Goal: Task Accomplishment & Management: Complete application form

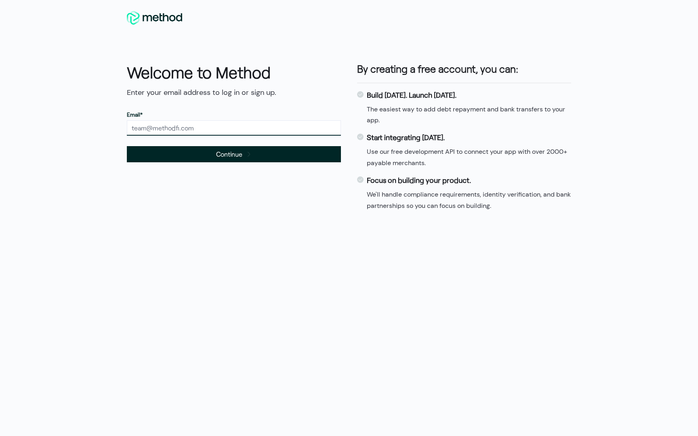
click at [213, 127] on input "text" at bounding box center [234, 127] width 214 height 15
click at [227, 221] on div "Welcome to Method Enter your email address to log in or sign up. Email* Continu…" at bounding box center [349, 139] width 461 height 173
click at [185, 129] on input "text" at bounding box center [234, 127] width 214 height 15
type input "nanaokae4@gmail.com"
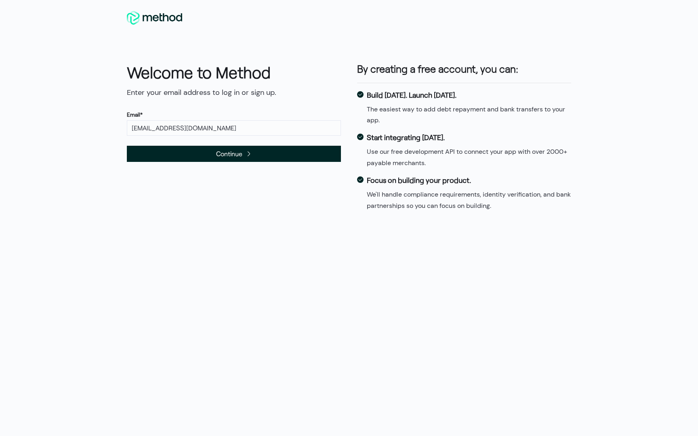
click at [198, 158] on span "Continue" at bounding box center [234, 154] width 214 height 16
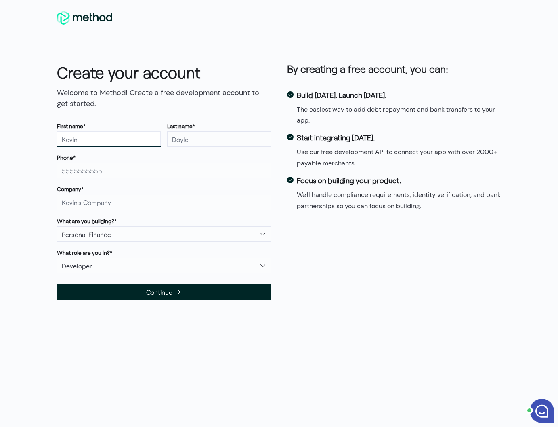
click at [99, 140] on input "text" at bounding box center [109, 138] width 104 height 15
type input "Nana"
type input "Okae"
type input "8044979309"
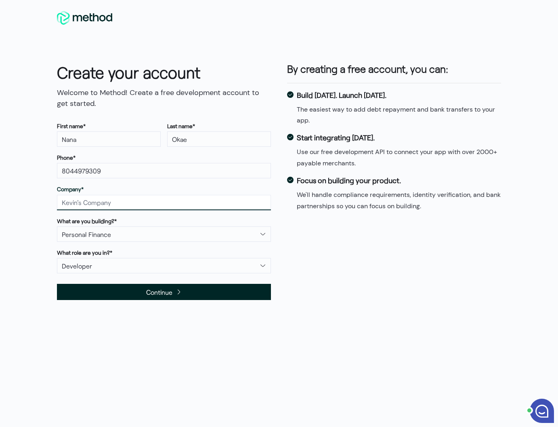
click at [125, 201] on input "text" at bounding box center [164, 202] width 214 height 15
type input "Nanastest"
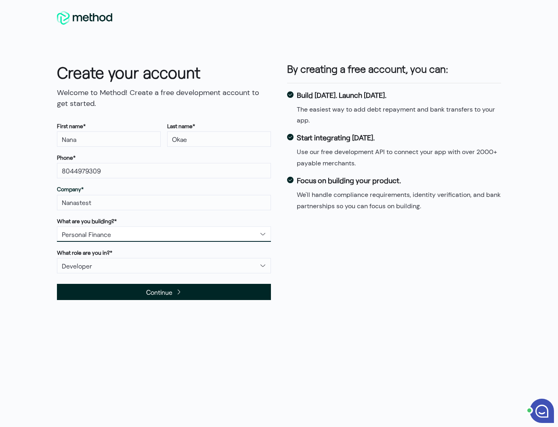
click at [134, 230] on select "Personal Finance Consumer Payments Lending Banking and Brokerage Business finan…" at bounding box center [164, 233] width 214 height 15
select select "Lending"
click at [57, 226] on select "Personal Finance Consumer Payments Lending Banking and Brokerage Business finan…" at bounding box center [164, 233] width 214 height 15
click at [148, 269] on select "Developer Customer Support Product Manager Other" at bounding box center [164, 265] width 214 height 15
select select "CustomerSupport"
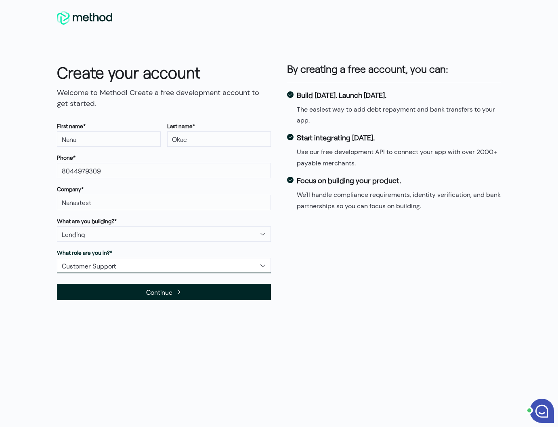
click at [57, 258] on select "Developer Customer Support Product Manager Other" at bounding box center [164, 265] width 214 height 15
drag, startPoint x: 152, startPoint y: 285, endPoint x: 158, endPoint y: 310, distance: 26.0
click at [158, 310] on div at bounding box center [279, 306] width 444 height 13
drag, startPoint x: 158, startPoint y: 310, endPoint x: 261, endPoint y: 265, distance: 112.2
click at [261, 265] on select "Developer Customer Support Product Manager Other" at bounding box center [164, 265] width 214 height 15
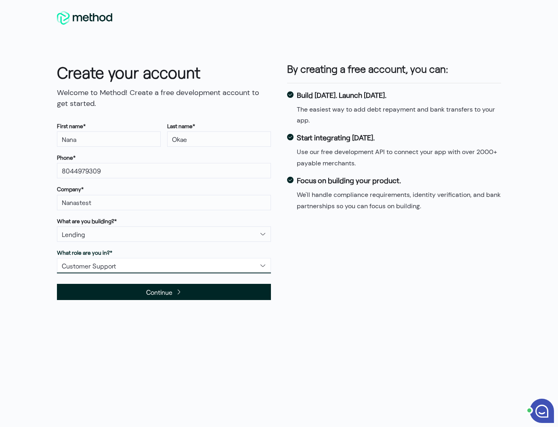
click at [57, 258] on select "Developer Customer Support Product Manager Other" at bounding box center [164, 265] width 214 height 15
click at [295, 270] on div "Create your account Welcome to Method! Create a free development account to get…" at bounding box center [279, 180] width 461 height 255
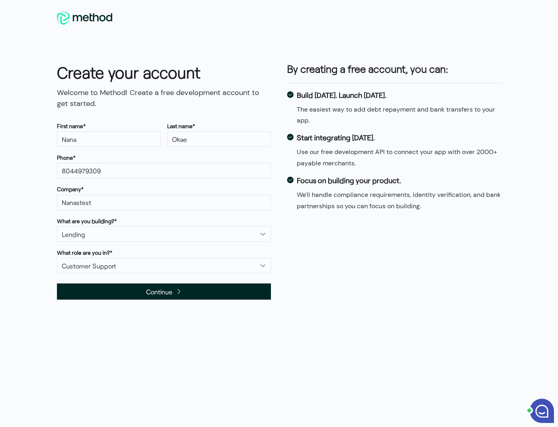
click at [204, 291] on span "Continue" at bounding box center [164, 291] width 214 height 16
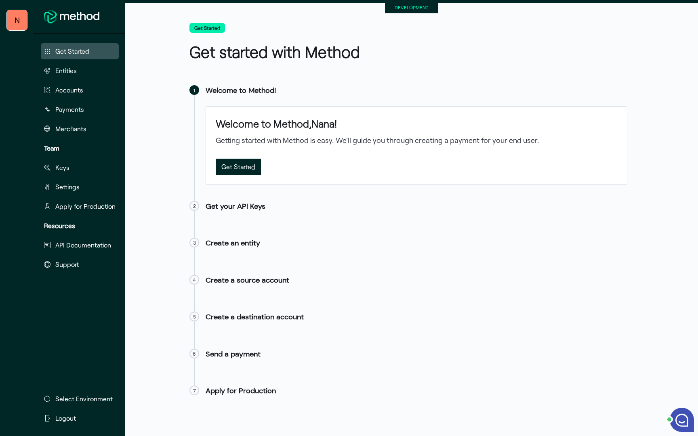
click at [20, 24] on div "N" at bounding box center [17, 20] width 20 height 20
click at [90, 70] on button "Entities" at bounding box center [80, 71] width 78 height 16
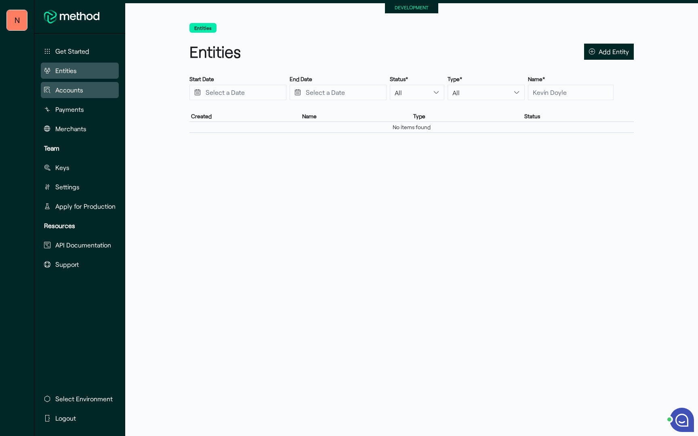
click at [80, 86] on span "Accounts" at bounding box center [69, 90] width 28 height 10
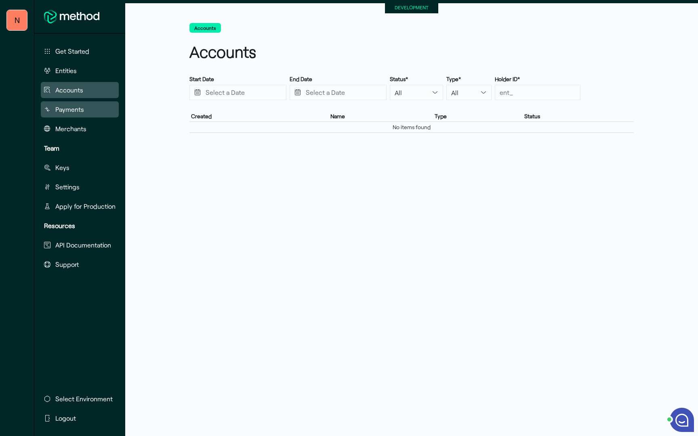
click at [80, 111] on span "Payments" at bounding box center [69, 110] width 29 height 10
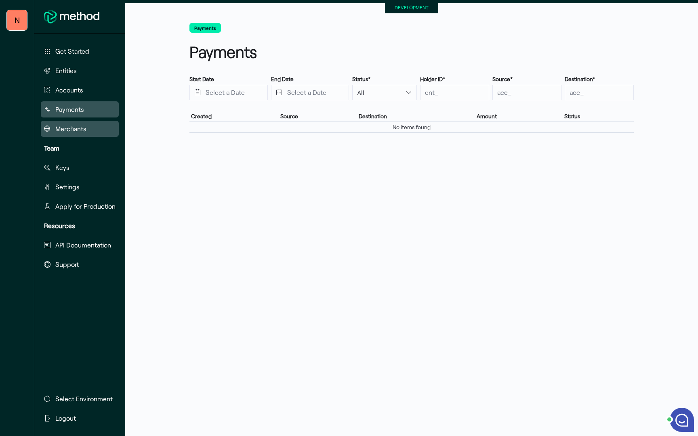
click at [82, 131] on span "Merchants" at bounding box center [70, 129] width 31 height 10
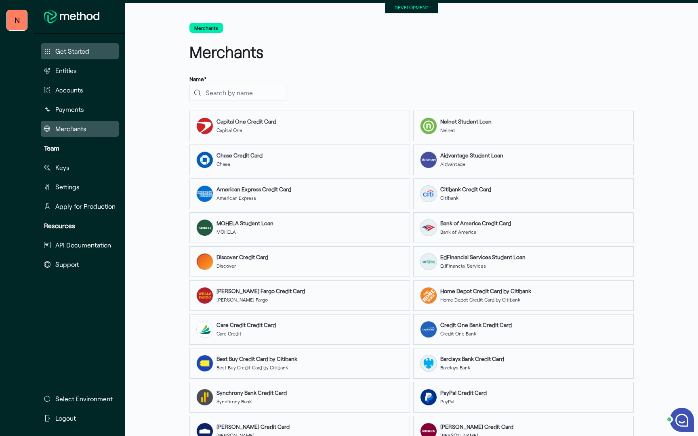
click at [75, 57] on button "Get Started" at bounding box center [80, 51] width 78 height 16
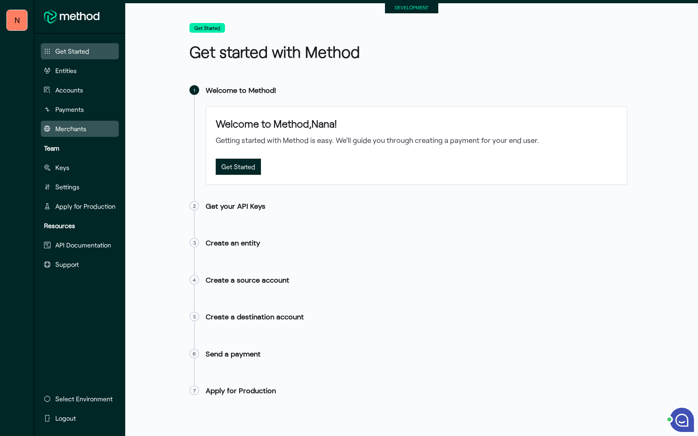
click at [83, 128] on span "Merchants" at bounding box center [70, 129] width 31 height 10
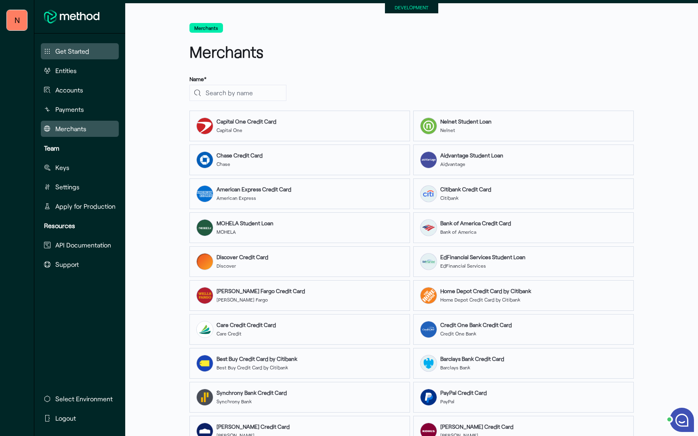
click at [78, 54] on span "Get Started" at bounding box center [72, 51] width 34 height 10
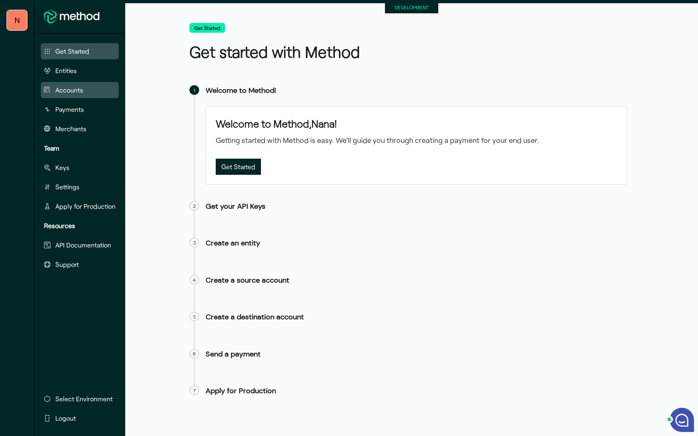
click at [67, 93] on span "Accounts" at bounding box center [69, 90] width 28 height 10
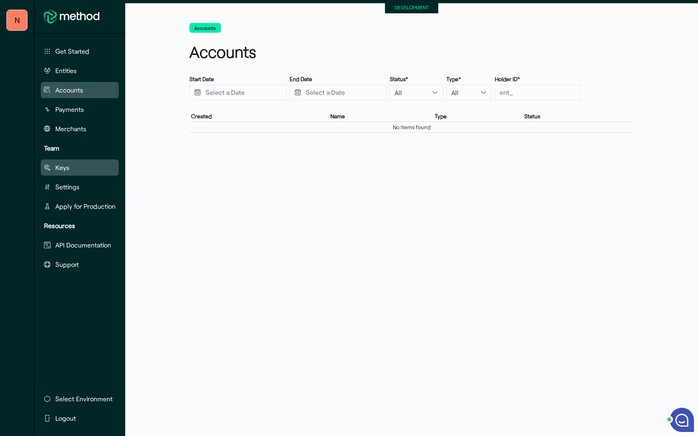
click at [76, 169] on button "Keys" at bounding box center [80, 168] width 78 height 16
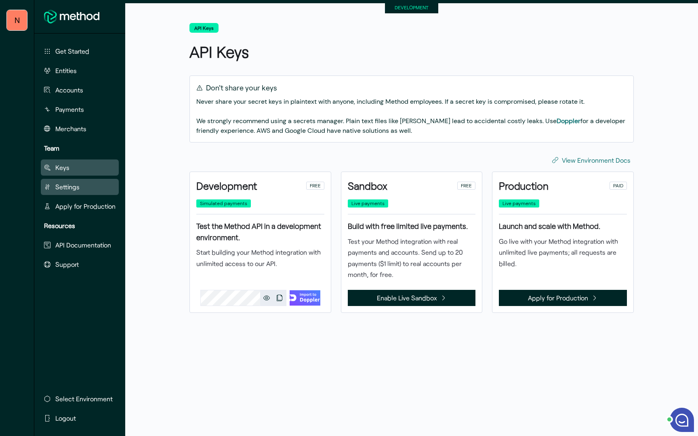
click at [81, 183] on button "Settings" at bounding box center [80, 187] width 78 height 16
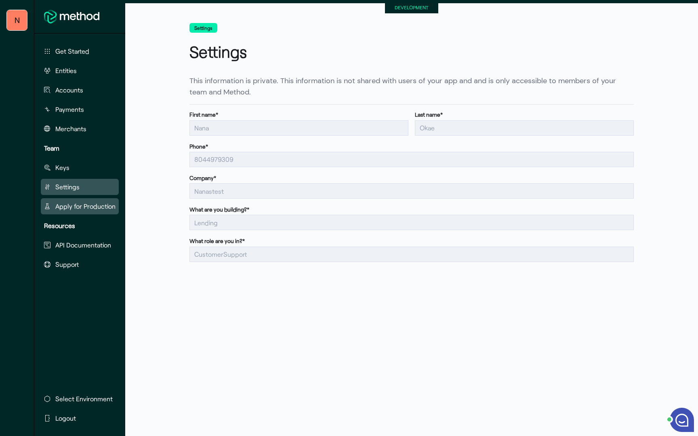
click at [88, 205] on span "Apply for Production" at bounding box center [85, 207] width 60 height 10
click at [70, 95] on button "Accounts" at bounding box center [80, 90] width 78 height 16
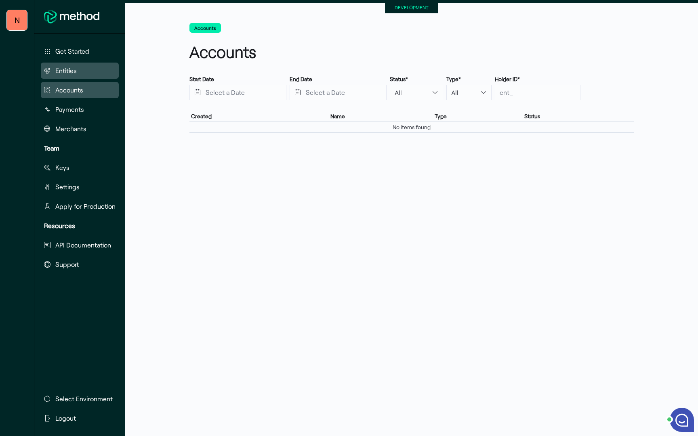
click at [75, 74] on span "Entities" at bounding box center [65, 71] width 21 height 10
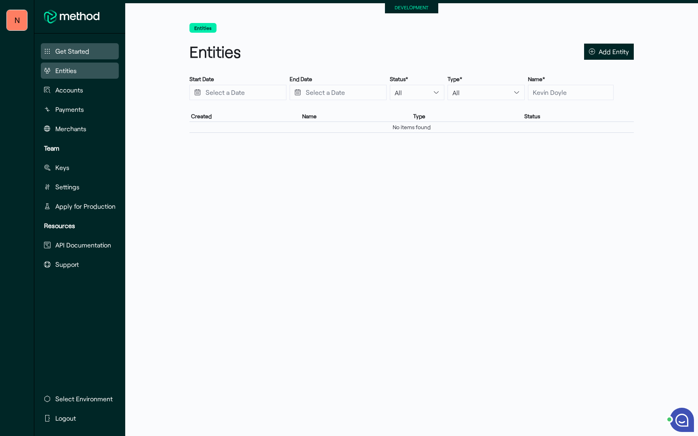
click at [75, 51] on span "Get Started" at bounding box center [72, 51] width 34 height 10
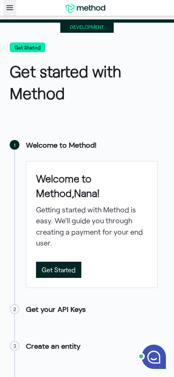
click at [11, 6] on icon "button" at bounding box center [9, 7] width 6 height 5
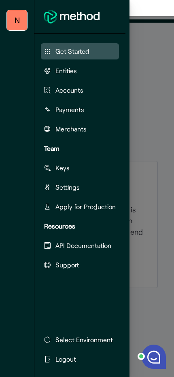
click at [146, 71] on div at bounding box center [87, 188] width 174 height 377
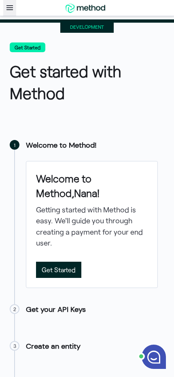
click at [13, 8] on span "button" at bounding box center [9, 8] width 13 height 16
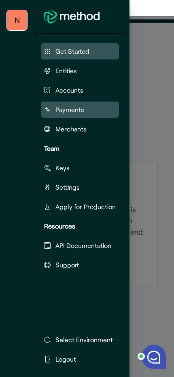
click at [65, 107] on span "Payments" at bounding box center [69, 110] width 29 height 10
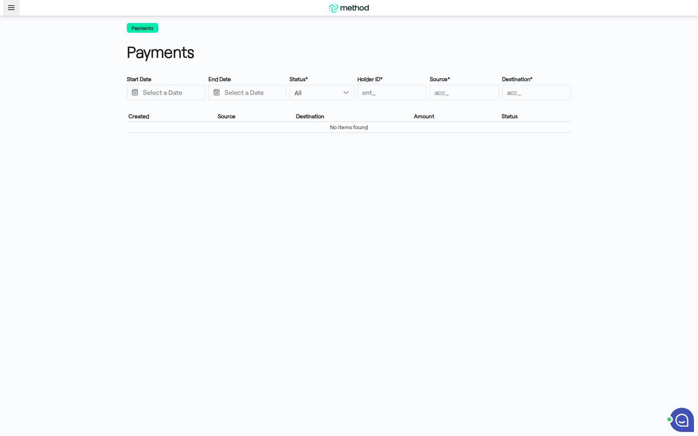
click at [11, 10] on icon "button" at bounding box center [11, 7] width 6 height 5
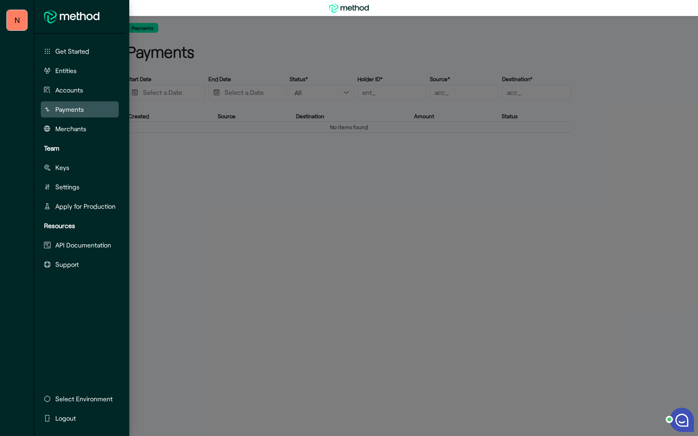
click at [187, 207] on div at bounding box center [349, 218] width 698 height 436
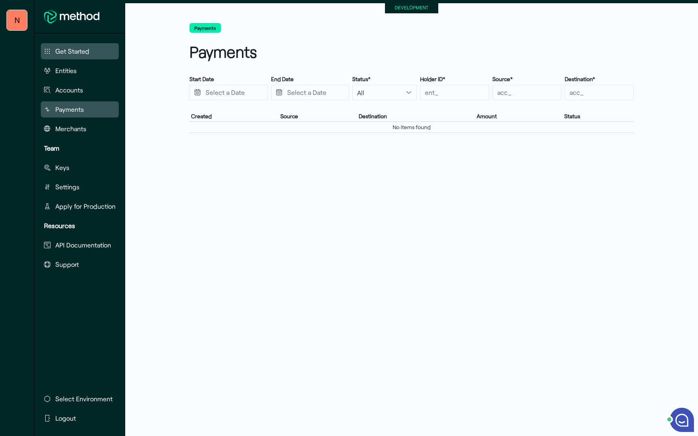
click at [64, 55] on span "Get Started" at bounding box center [72, 51] width 34 height 10
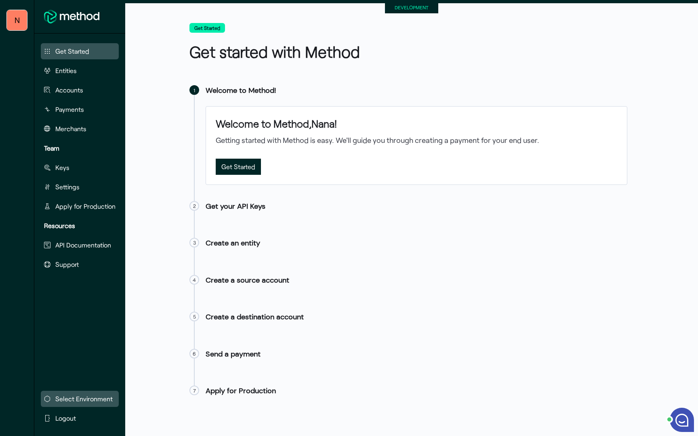
click at [89, 399] on span "Select Environment" at bounding box center [83, 399] width 57 height 10
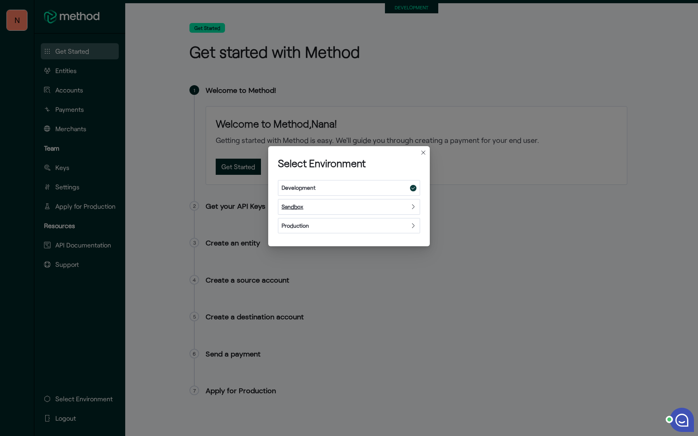
click at [388, 204] on div "Sandbox" at bounding box center [349, 207] width 142 height 16
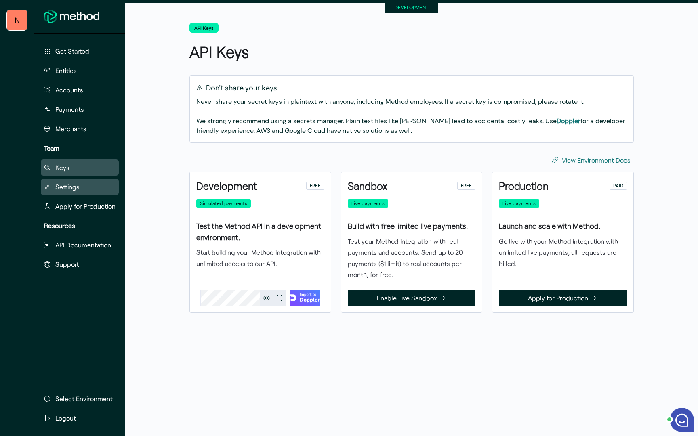
click at [85, 188] on button "Settings" at bounding box center [80, 187] width 78 height 16
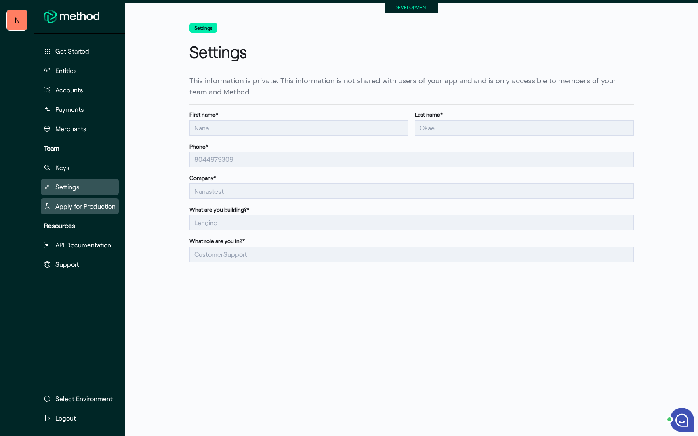
click at [95, 205] on span "Apply for Production" at bounding box center [85, 207] width 60 height 10
click at [149, 275] on div "Settings Settings This information is private. This information is not shared w…" at bounding box center [411, 224] width 573 height 423
click at [75, 126] on span "Merchants" at bounding box center [70, 129] width 31 height 10
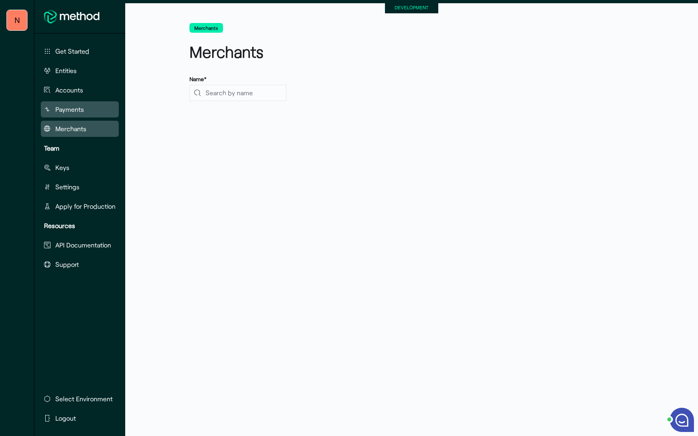
click at [74, 110] on span "Payments" at bounding box center [69, 110] width 29 height 10
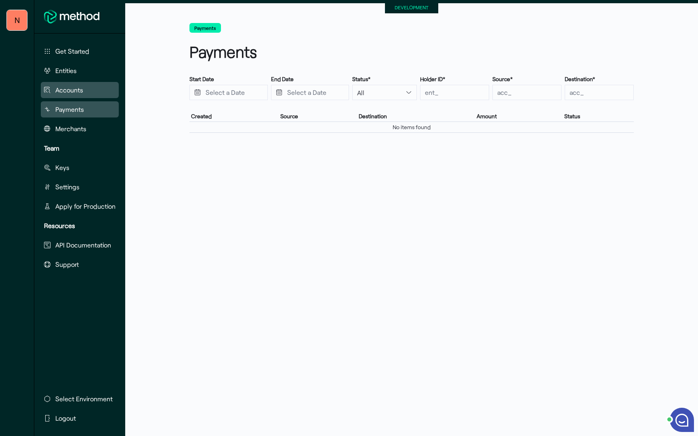
click at [72, 90] on span "Accounts" at bounding box center [69, 90] width 28 height 10
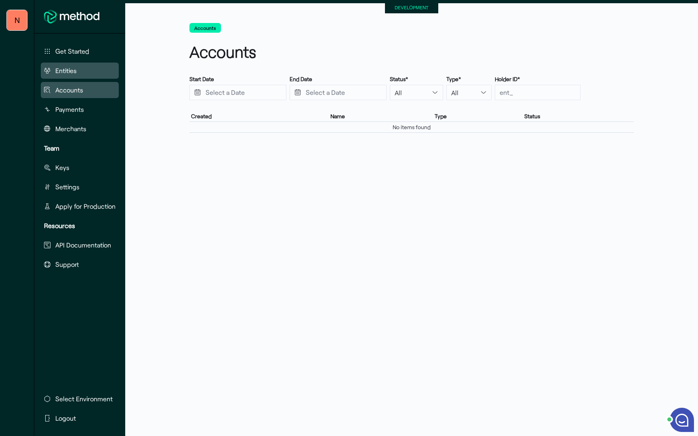
click at [75, 74] on span "Entities" at bounding box center [65, 71] width 21 height 10
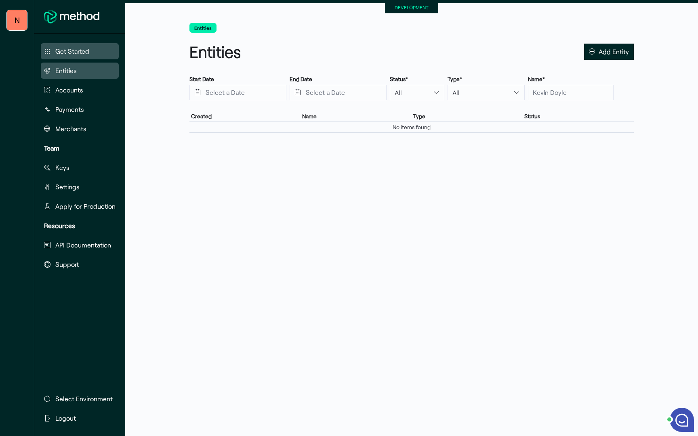
click at [74, 55] on span "Get Started" at bounding box center [72, 51] width 34 height 10
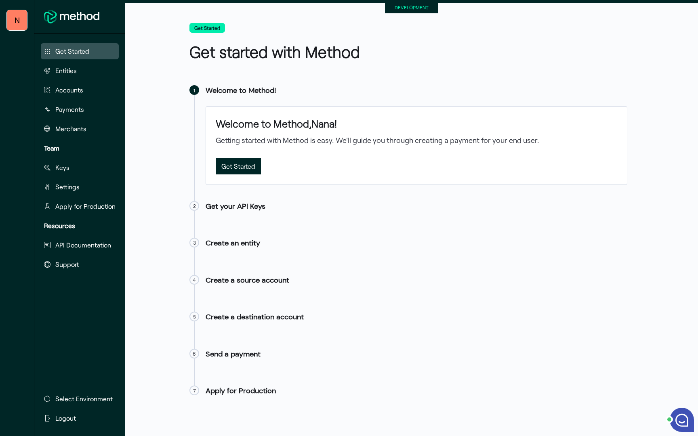
click at [238, 170] on span "Get Started" at bounding box center [238, 166] width 34 height 11
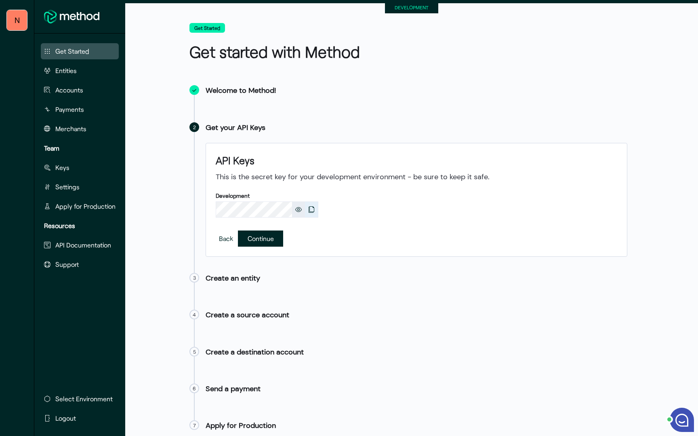
click at [308, 211] on button "Copy" at bounding box center [311, 209] width 13 height 15
click at [258, 239] on span "Continue" at bounding box center [261, 238] width 26 height 11
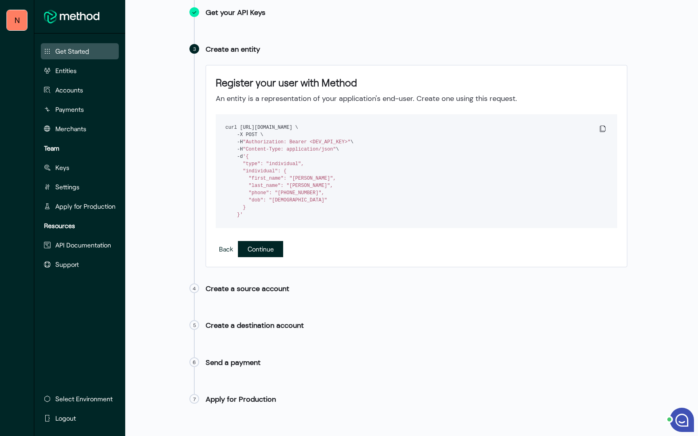
scroll to position [116, 0]
click at [246, 248] on span "Continue" at bounding box center [260, 248] width 45 height 16
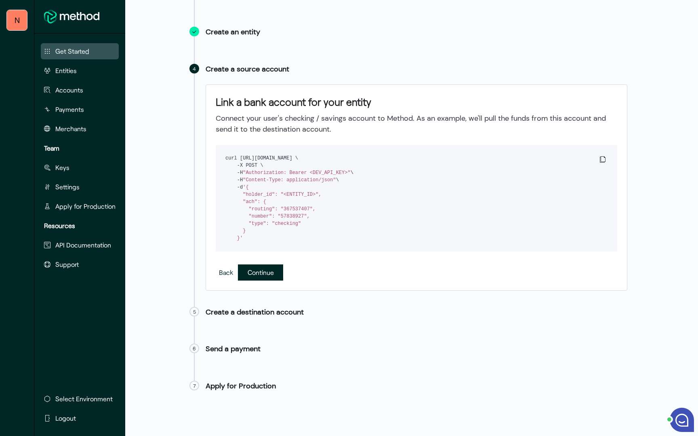
scroll to position [127, 0]
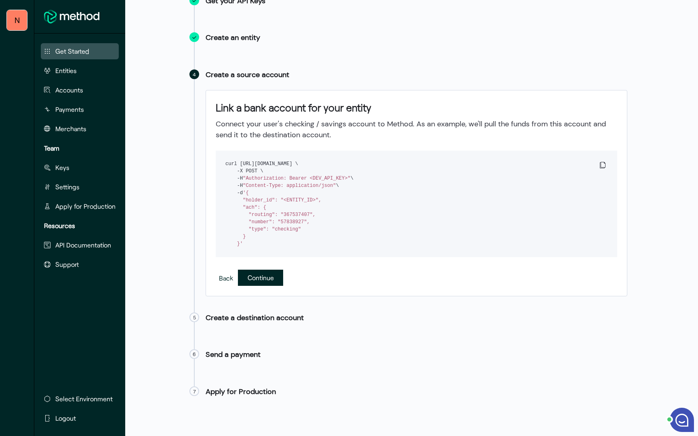
click at [260, 275] on span "Continue" at bounding box center [261, 277] width 26 height 11
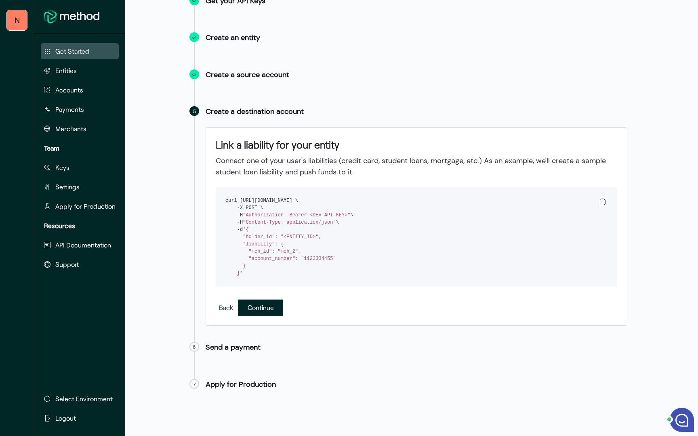
scroll to position [142, 0]
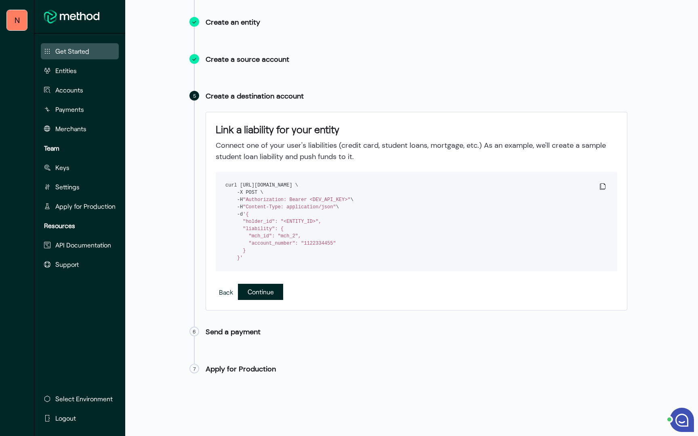
click at [264, 290] on span "Continue" at bounding box center [261, 291] width 26 height 11
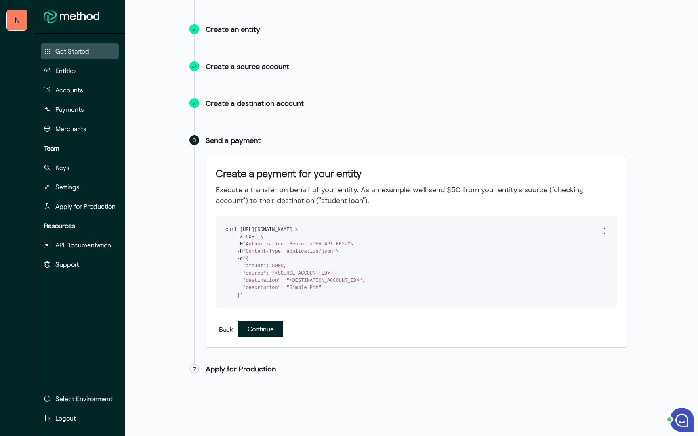
click at [266, 325] on span "Continue" at bounding box center [261, 329] width 26 height 11
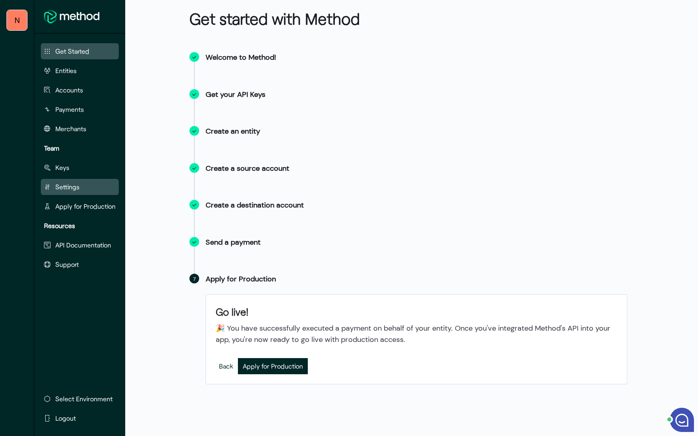
click at [61, 190] on span "Settings" at bounding box center [67, 187] width 24 height 10
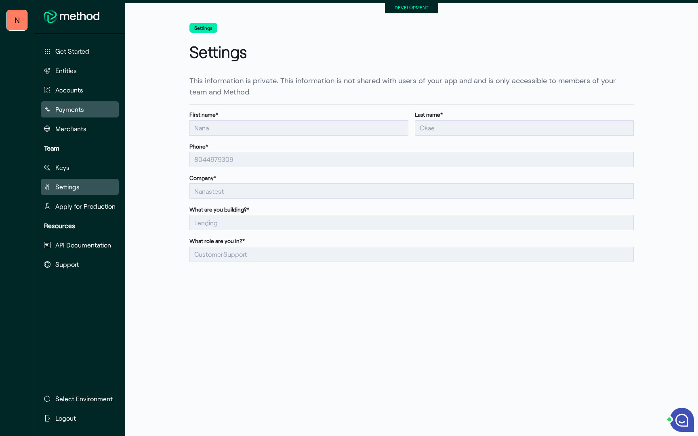
click at [72, 111] on span "Payments" at bounding box center [69, 110] width 29 height 10
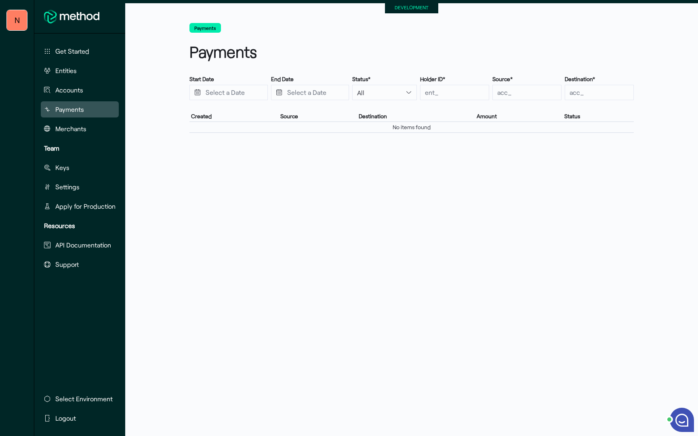
click at [18, 23] on span "N" at bounding box center [17, 20] width 5 height 16
click at [684, 423] on div "Hi there! How can we help? ● Email Mute End Chat" at bounding box center [682, 420] width 24 height 24
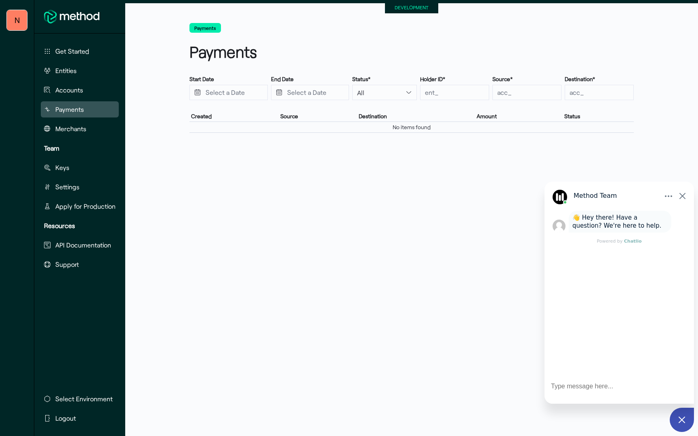
click at [684, 196] on div at bounding box center [682, 196] width 7 height 12
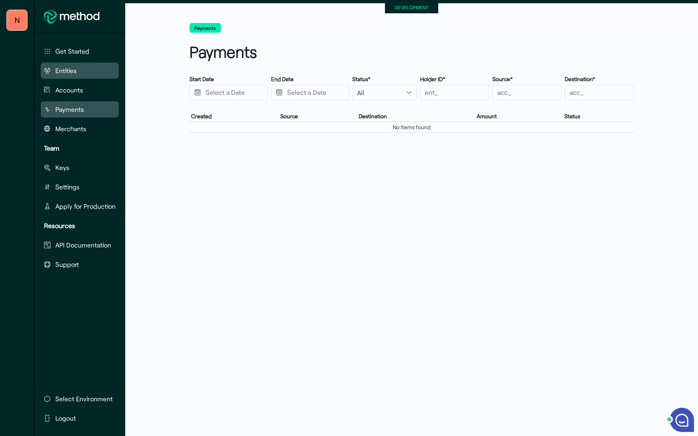
click at [73, 64] on button "Entities" at bounding box center [80, 71] width 78 height 16
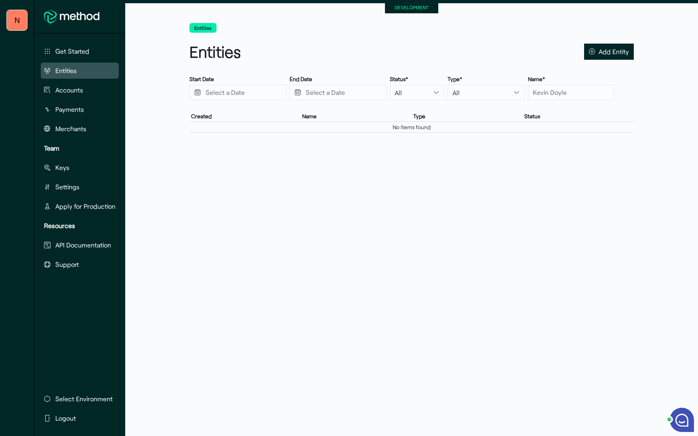
click at [79, 41] on div "Get Started Entities Accounts Payments Merchants Team Keys Settings Apply for P…" at bounding box center [79, 235] width 91 height 403
click at [78, 46] on button "Get Started" at bounding box center [80, 51] width 78 height 16
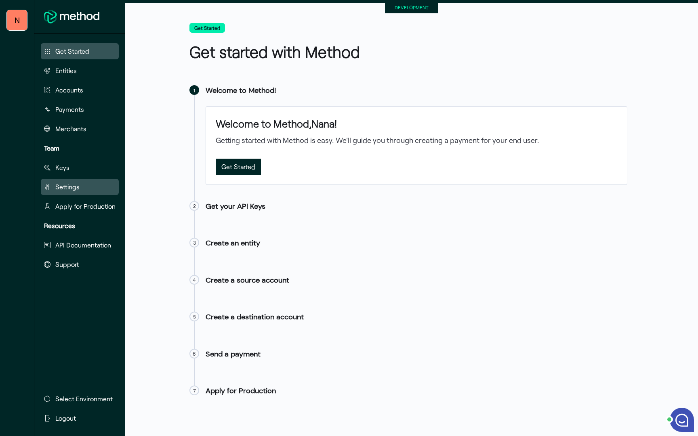
click at [66, 191] on span "Settings" at bounding box center [67, 187] width 24 height 10
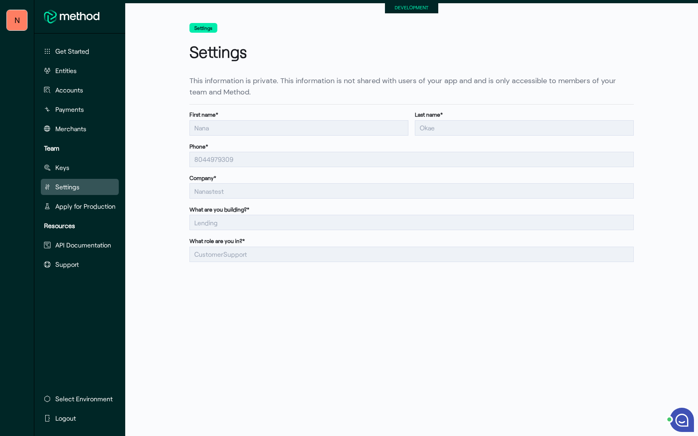
click at [202, 27] on button "Settings" at bounding box center [204, 28] width 28 height 10
click at [204, 29] on button "Settings" at bounding box center [204, 28] width 28 height 10
click at [199, 26] on button "Settings" at bounding box center [204, 28] width 28 height 10
click at [88, 166] on button "Keys" at bounding box center [80, 168] width 78 height 16
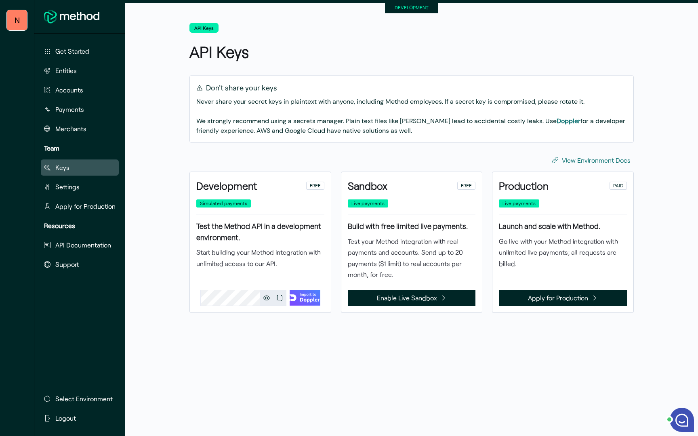
click at [204, 29] on button "API Keys" at bounding box center [204, 28] width 29 height 10
click at [402, 298] on span "Enable Live Sandbox" at bounding box center [407, 297] width 60 height 11
click at [87, 186] on button "Settings" at bounding box center [80, 187] width 78 height 16
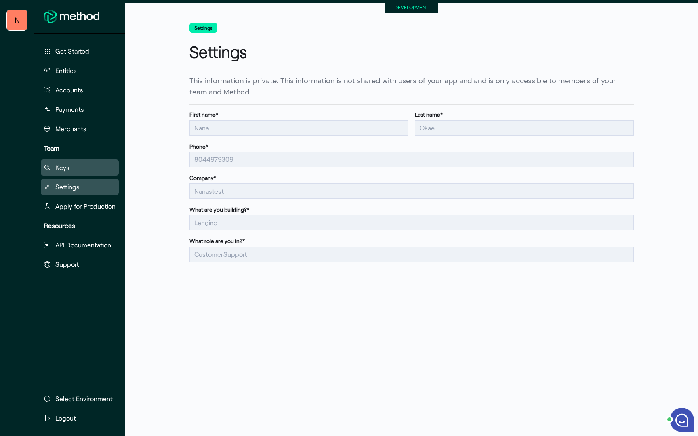
click at [88, 173] on button "Keys" at bounding box center [80, 168] width 78 height 16
